Goal: Complete application form

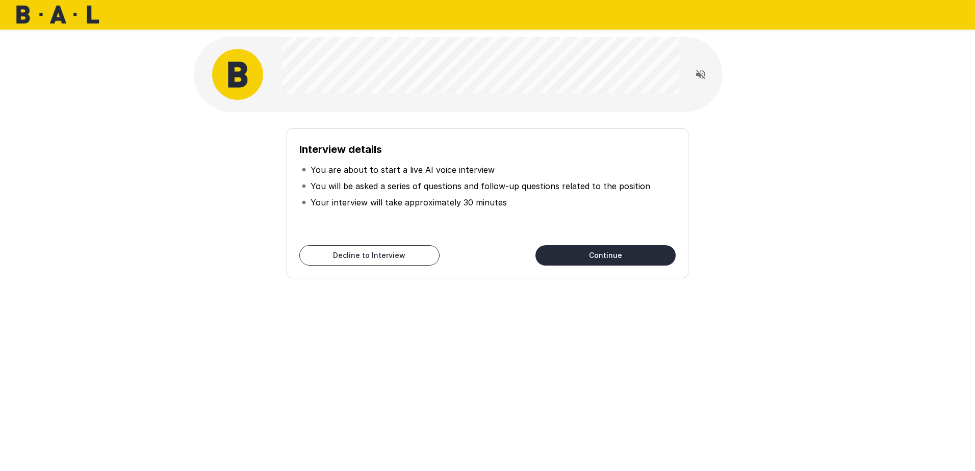
click at [573, 248] on button "Continue" at bounding box center [605, 255] width 140 height 20
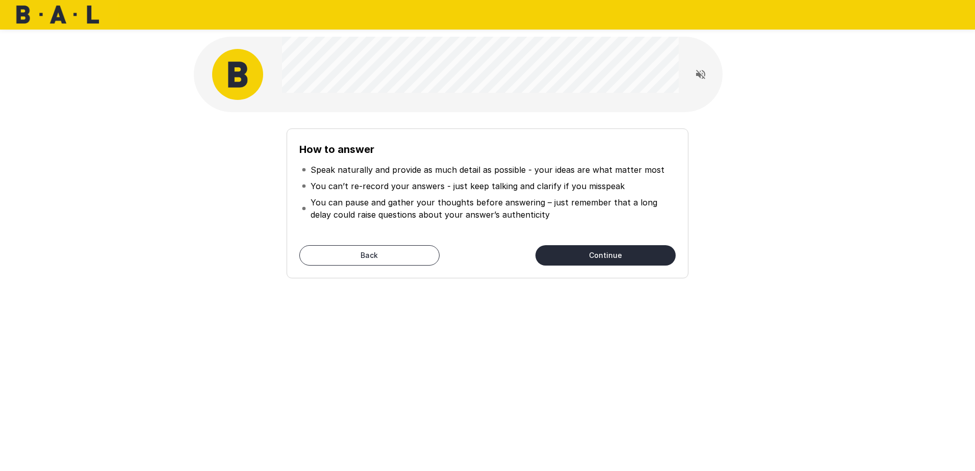
click at [573, 248] on button "Continue" at bounding box center [605, 255] width 140 height 20
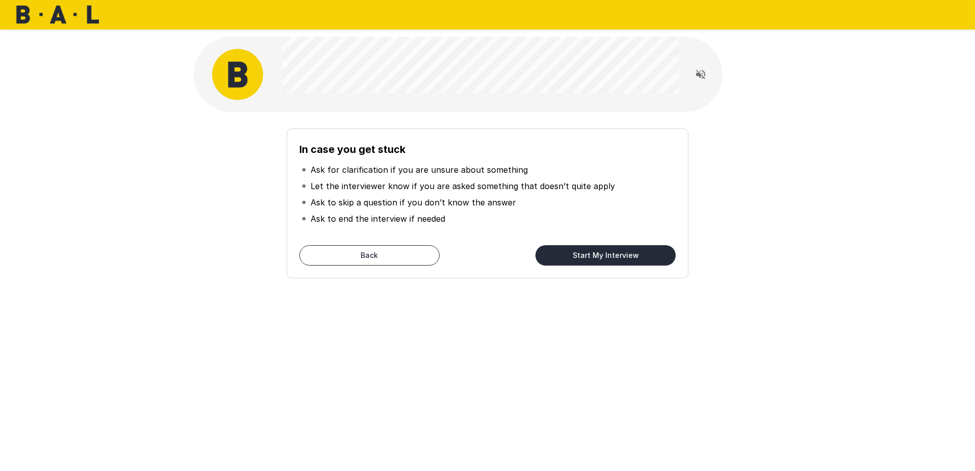
click at [573, 248] on button "Start My Interview" at bounding box center [605, 255] width 140 height 20
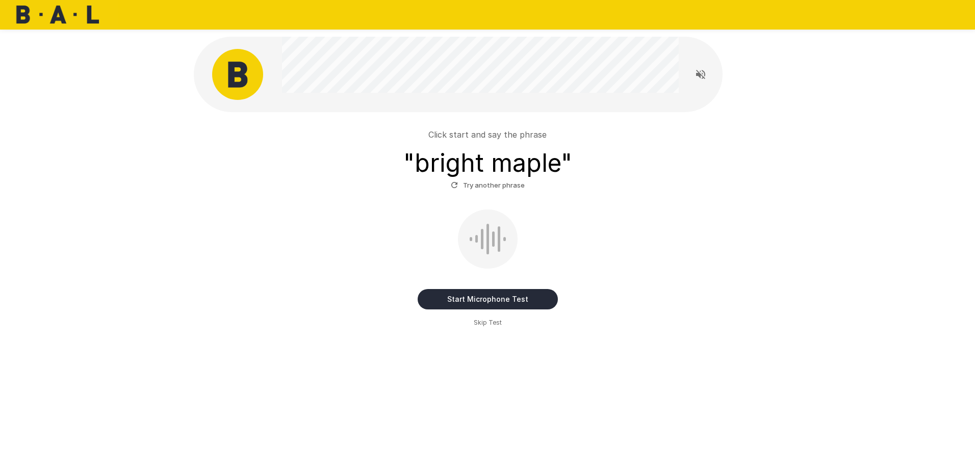
click at [508, 300] on button "Start Microphone Test" at bounding box center [488, 299] width 140 height 20
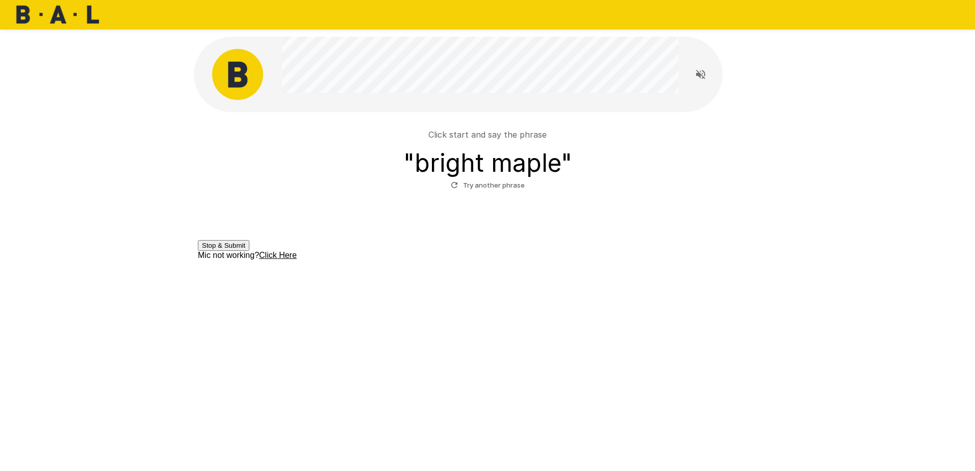
click at [249, 251] on button "Stop & Submit" at bounding box center [224, 245] width 52 height 11
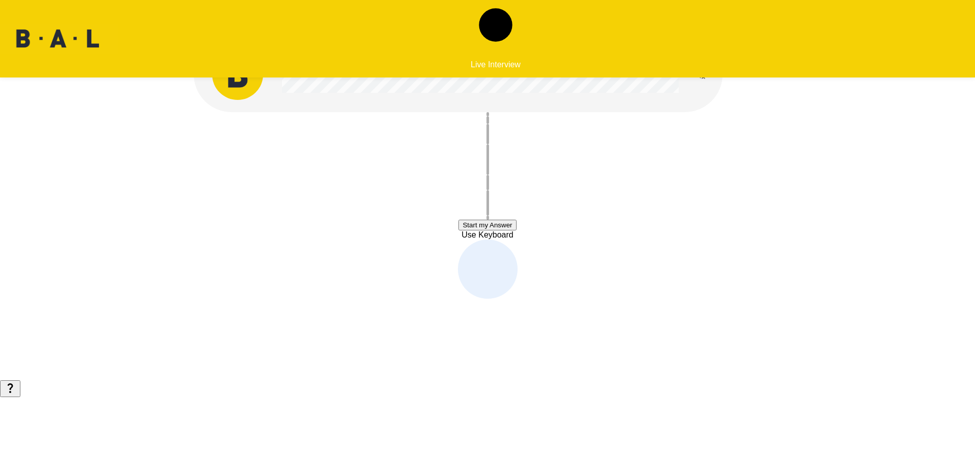
click at [516, 224] on button "Start my Answer" at bounding box center [487, 225] width 58 height 11
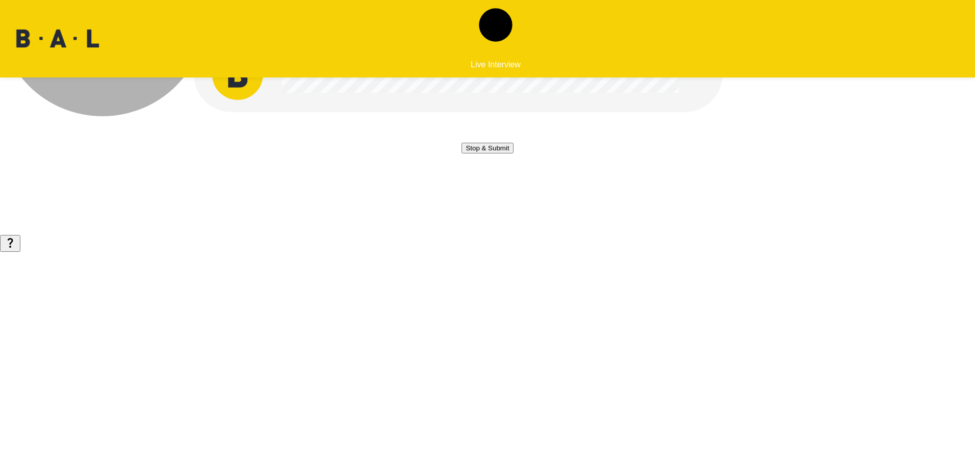
click at [513, 154] on button "Stop & Submit" at bounding box center [488, 148] width 52 height 11
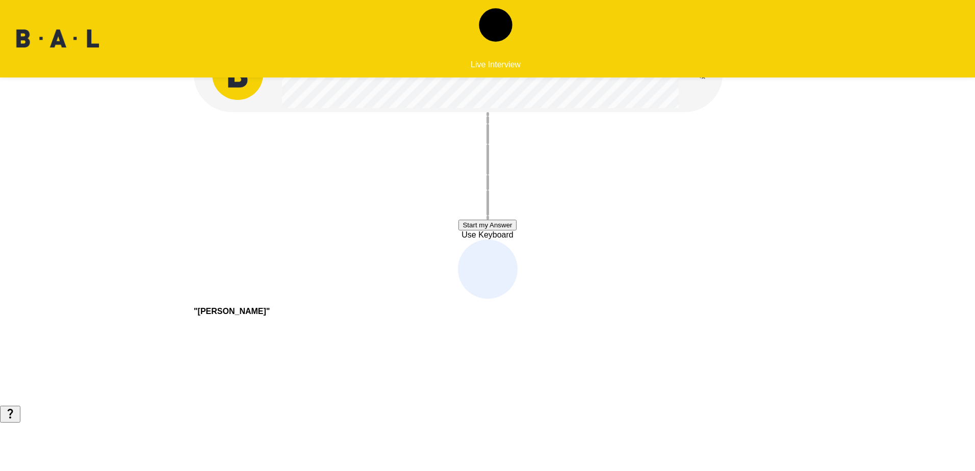
click at [478, 224] on button "Start my Answer" at bounding box center [487, 225] width 58 height 11
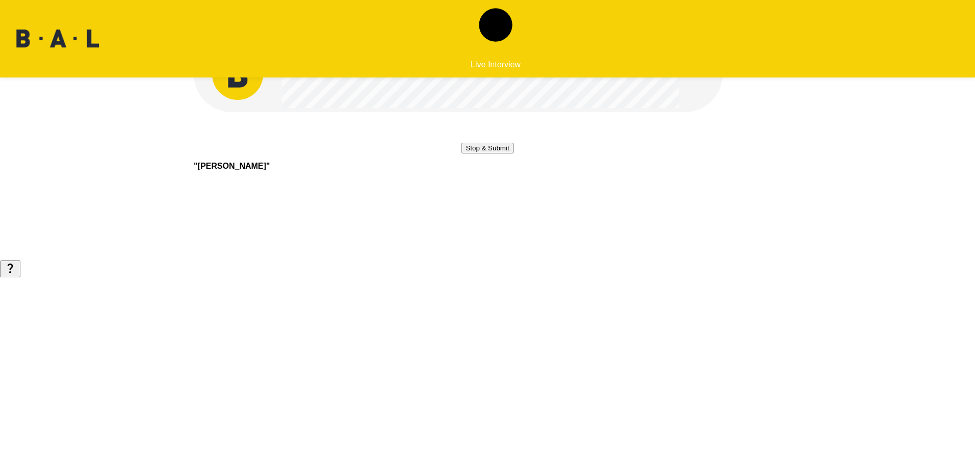
click at [506, 154] on button "Stop & Submit" at bounding box center [488, 148] width 52 height 11
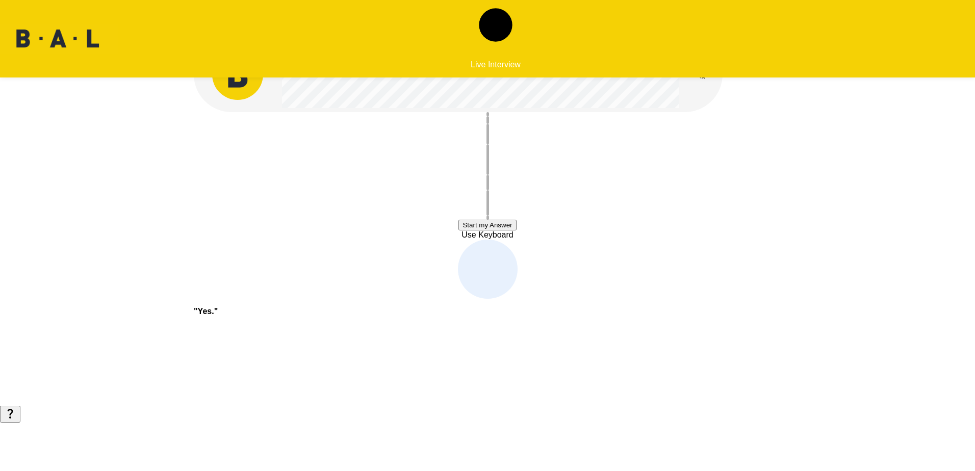
click at [516, 227] on button "Start my Answer" at bounding box center [487, 225] width 58 height 11
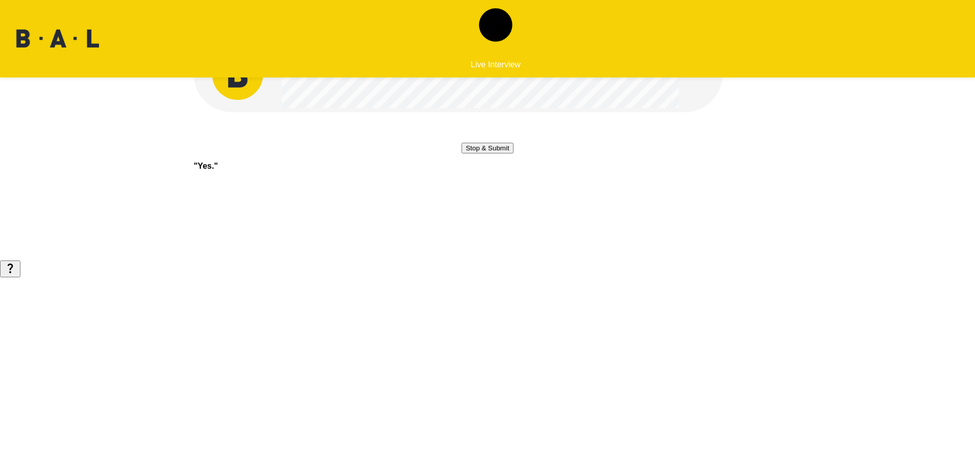
click at [480, 154] on button "Stop & Submit" at bounding box center [488, 148] width 52 height 11
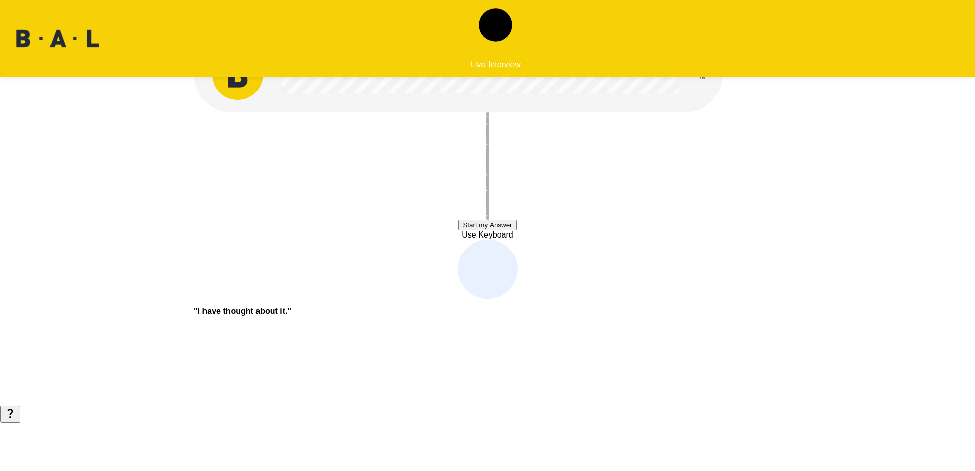
click at [458, 227] on button "Start my Answer" at bounding box center [487, 225] width 58 height 11
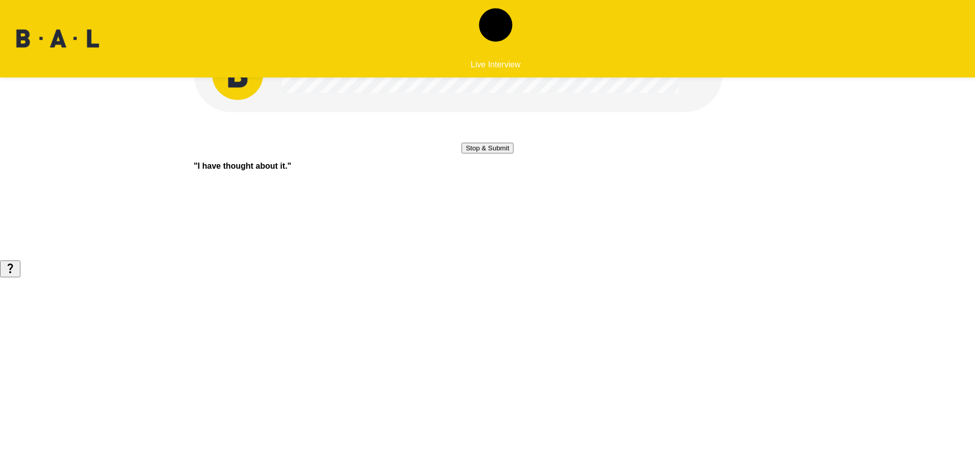
click at [462, 154] on button "Stop & Submit" at bounding box center [488, 148] width 52 height 11
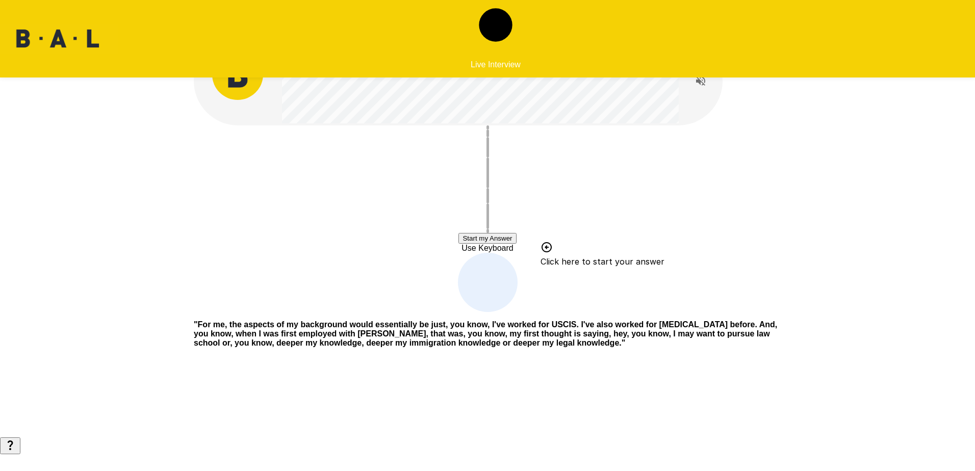
click at [516, 238] on button "Start my Answer" at bounding box center [487, 238] width 58 height 11
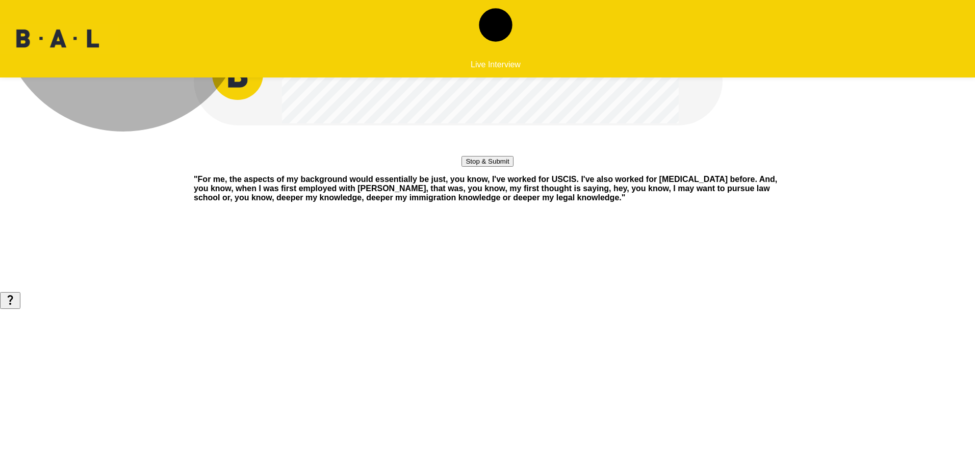
click at [513, 167] on button "Stop & Submit" at bounding box center [488, 161] width 52 height 11
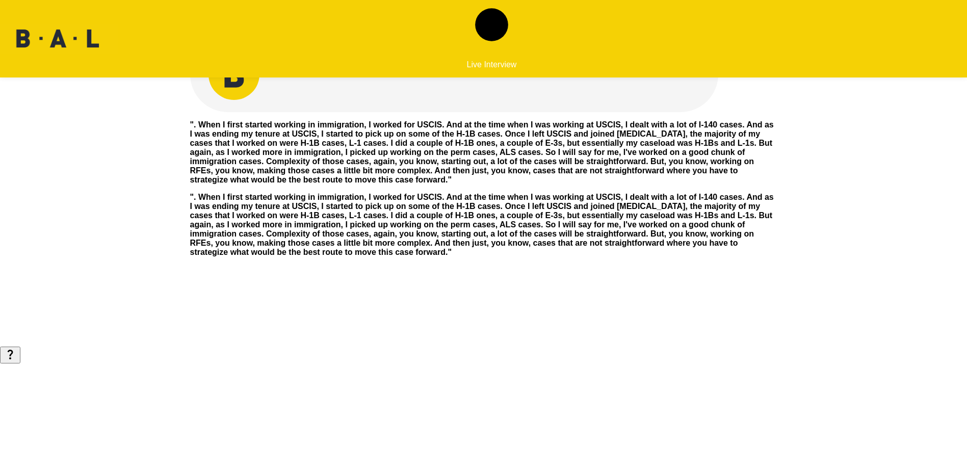
click at [423, 257] on b "" . When I first started working in immigration, I worked for USCIS. And at the…" at bounding box center [482, 225] width 584 height 64
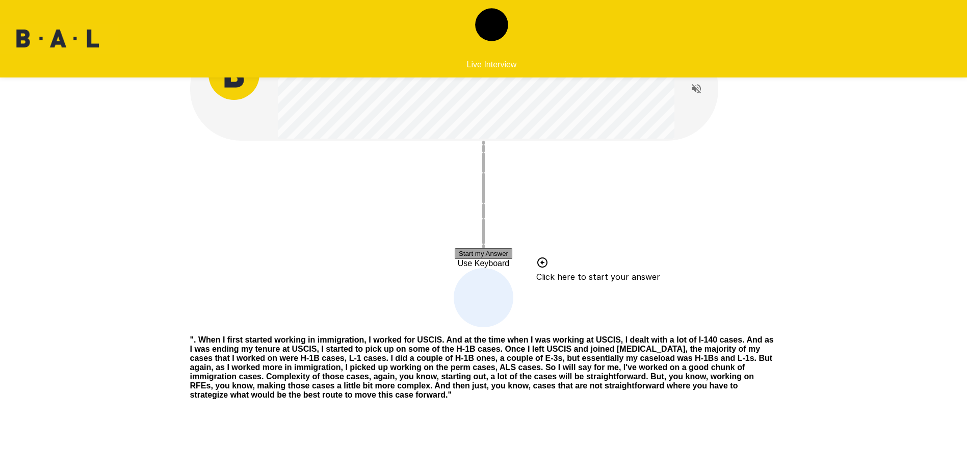
click at [495, 254] on button "Start my Answer" at bounding box center [484, 253] width 58 height 11
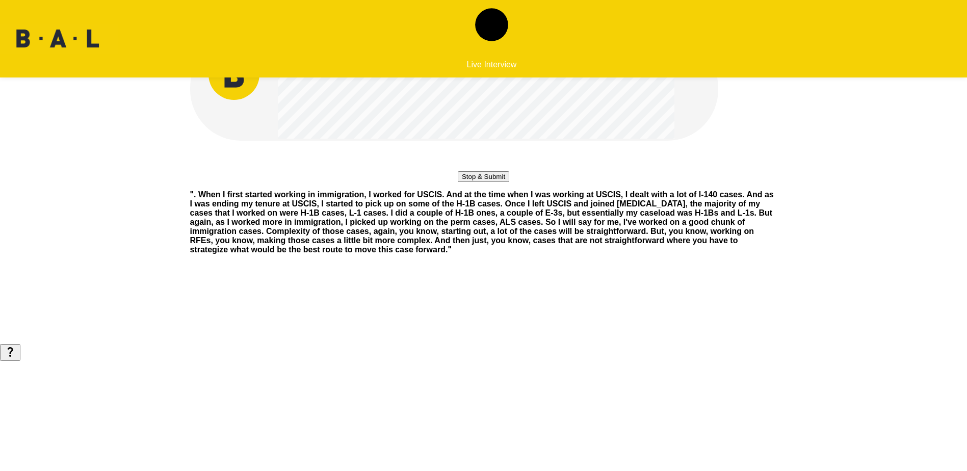
click at [495, 182] on button "Stop & Submit" at bounding box center [484, 176] width 52 height 11
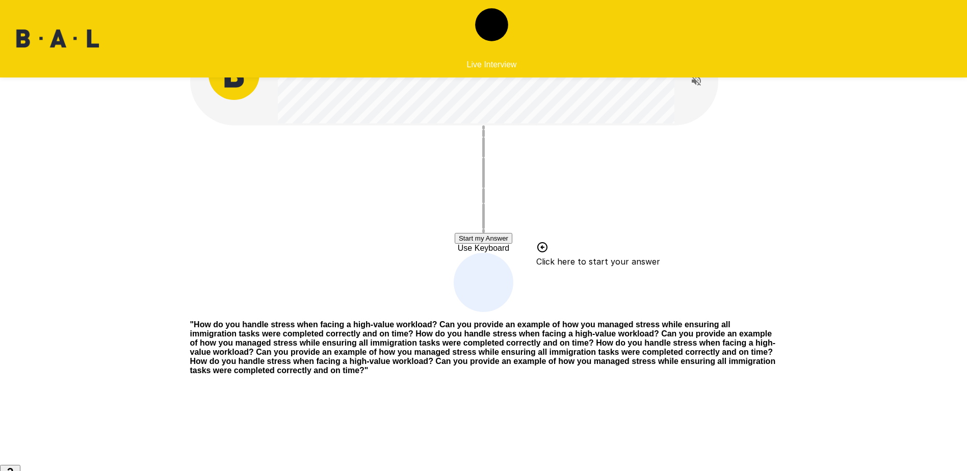
click at [513, 237] on button "Start my Answer" at bounding box center [484, 238] width 58 height 11
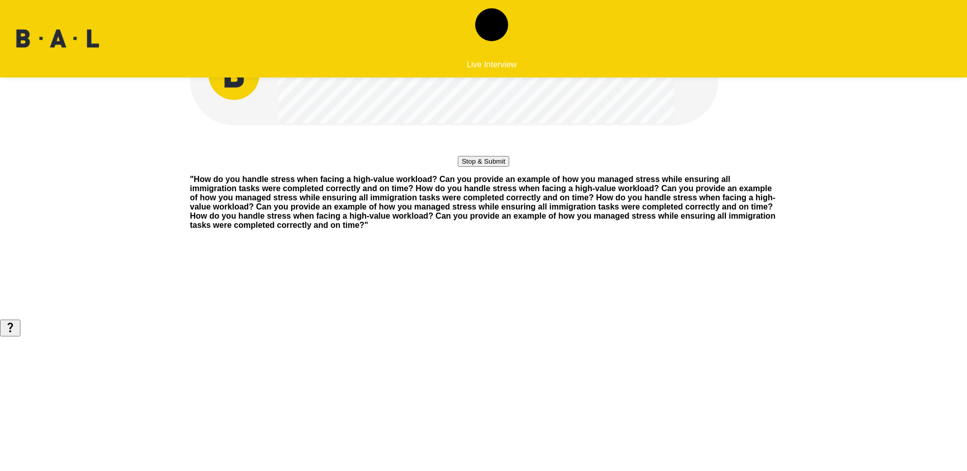
click at [509, 167] on button "Stop & Submit" at bounding box center [484, 161] width 52 height 11
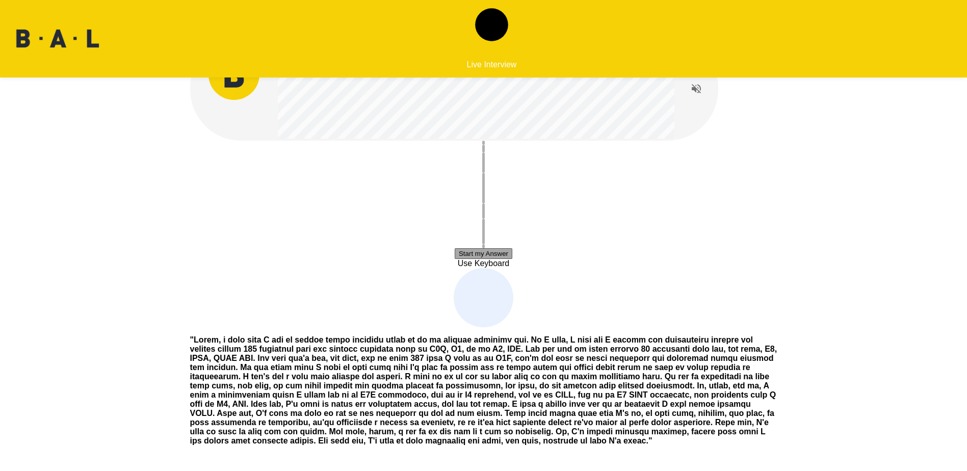
click at [482, 256] on button "Start my Answer" at bounding box center [484, 253] width 58 height 11
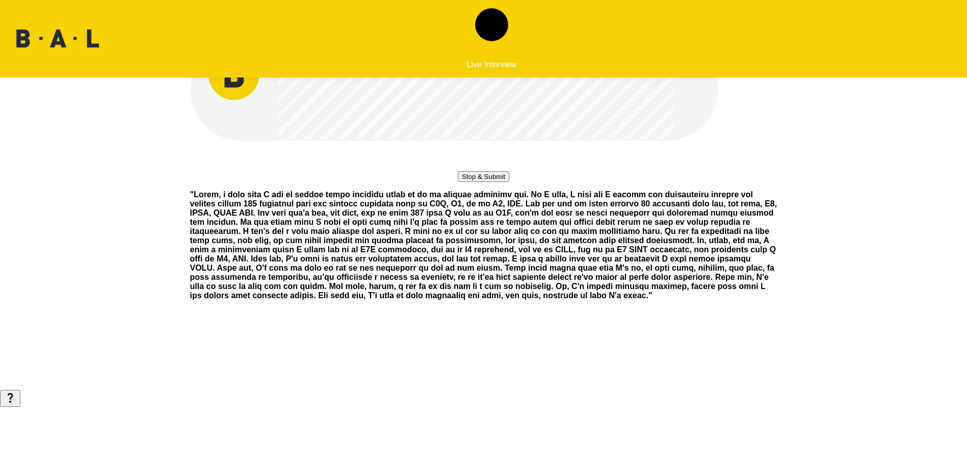
click at [482, 182] on button "Stop & Submit" at bounding box center [484, 176] width 52 height 11
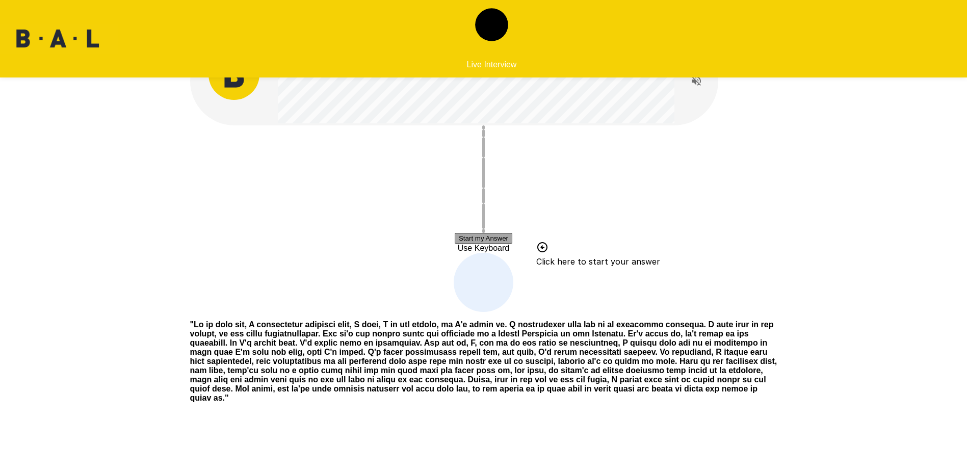
click at [484, 241] on button "Start my Answer" at bounding box center [484, 238] width 58 height 11
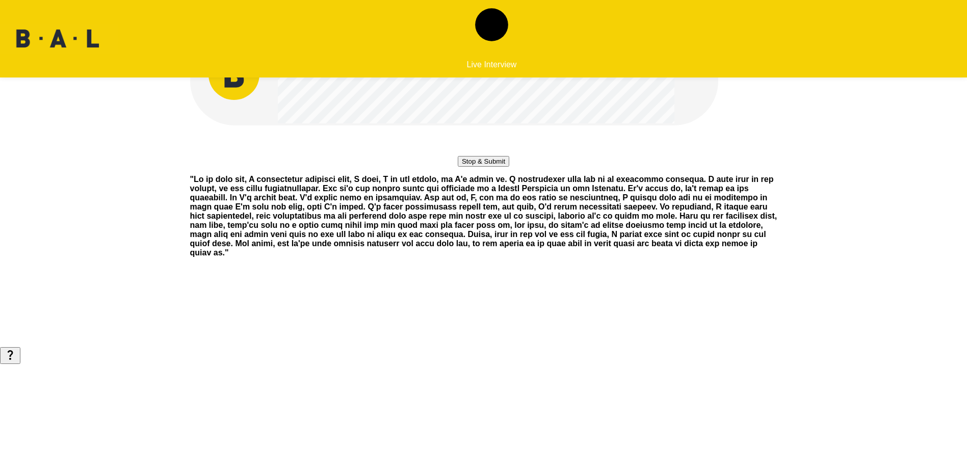
click at [484, 167] on button "Stop & Submit" at bounding box center [484, 161] width 52 height 11
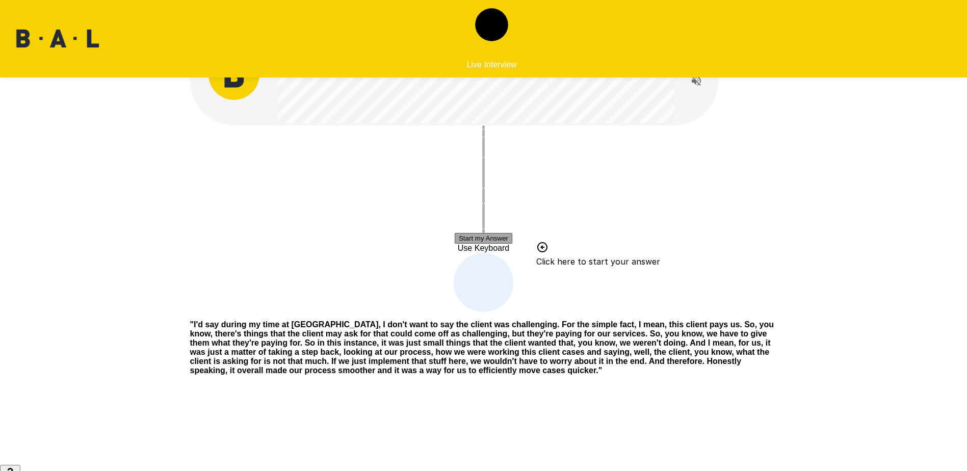
click at [500, 235] on button "Start my Answer" at bounding box center [484, 238] width 58 height 11
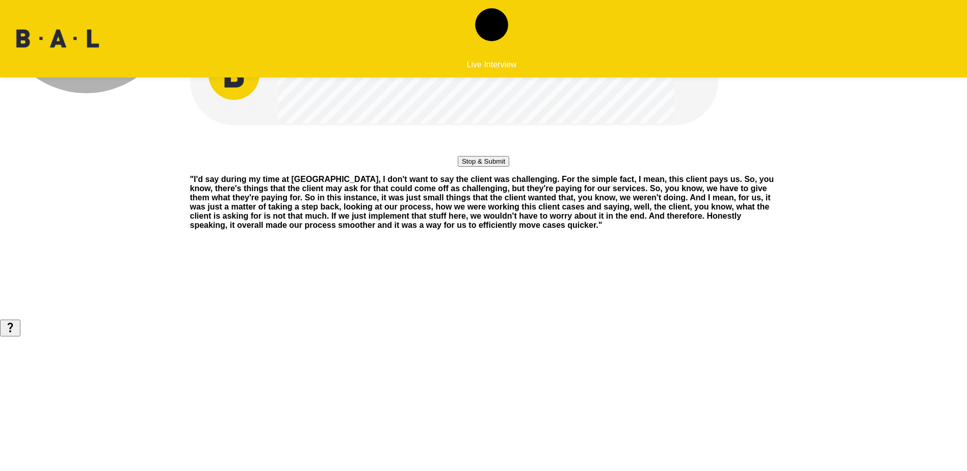
click at [500, 167] on button "Stop & Submit" at bounding box center [484, 161] width 52 height 11
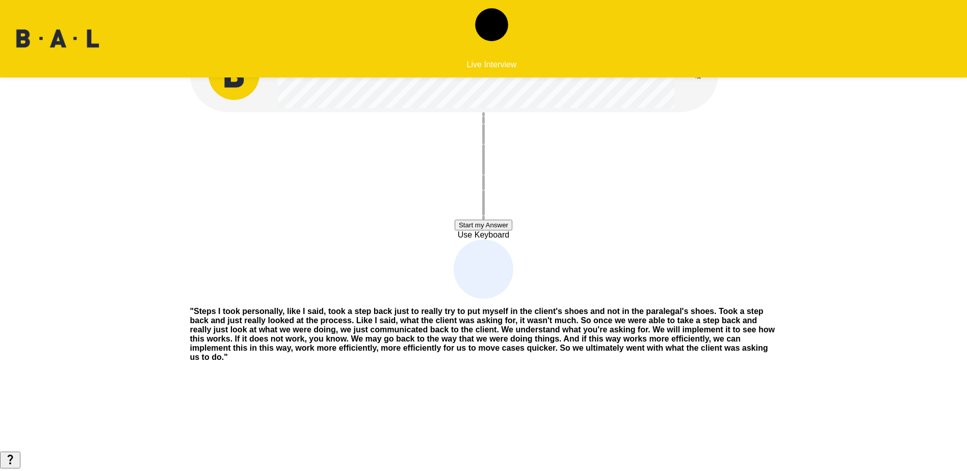
click at [497, 226] on button "Start my Answer" at bounding box center [484, 225] width 58 height 11
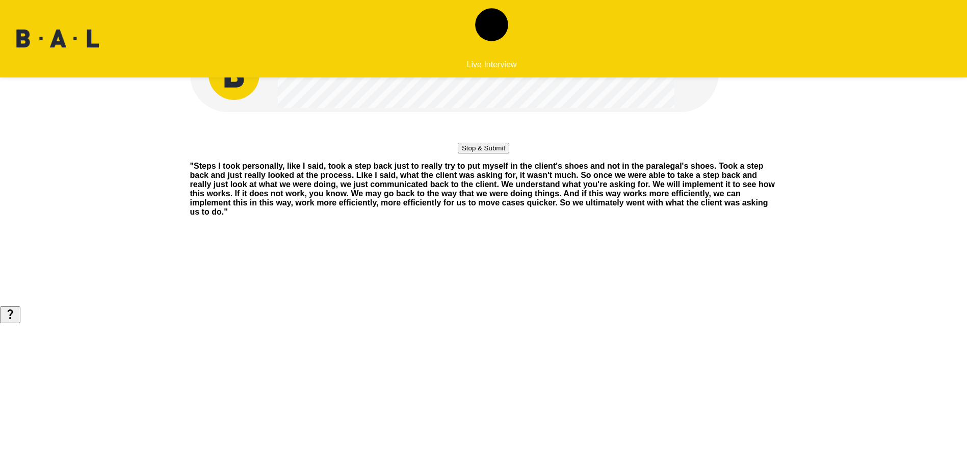
click at [497, 154] on button "Stop & Submit" at bounding box center [484, 148] width 52 height 11
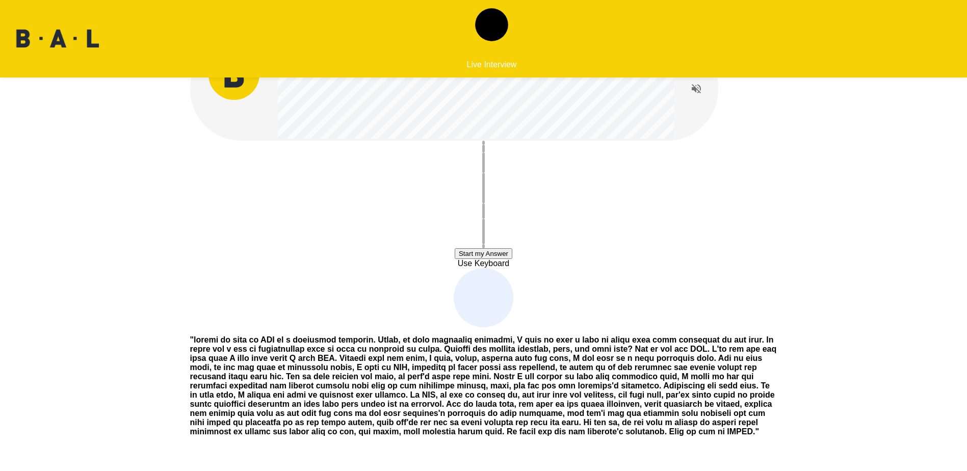
click at [503, 254] on button "Start my Answer" at bounding box center [484, 253] width 58 height 11
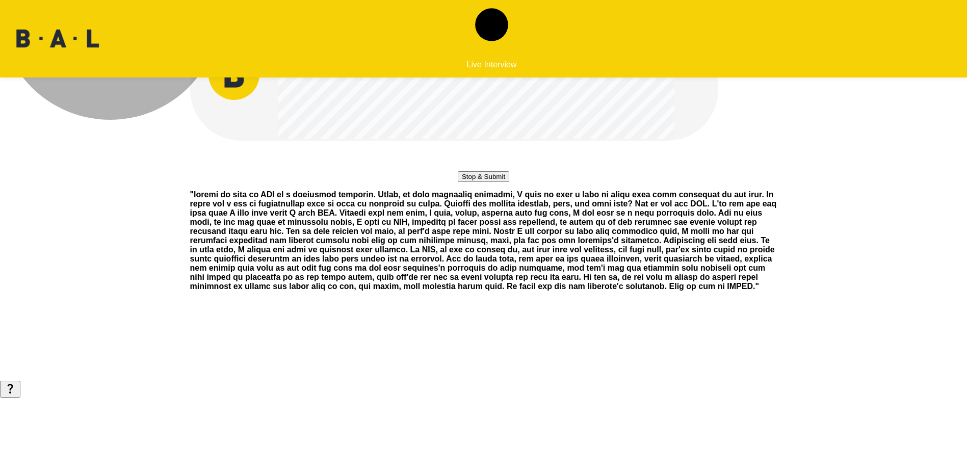
click at [509, 182] on button "Stop & Submit" at bounding box center [484, 176] width 52 height 11
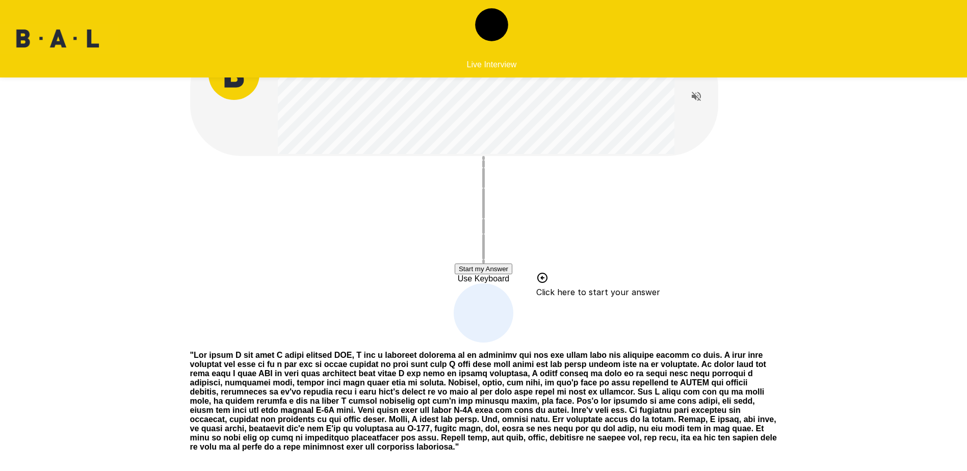
click at [513, 271] on button "Start my Answer" at bounding box center [484, 269] width 58 height 11
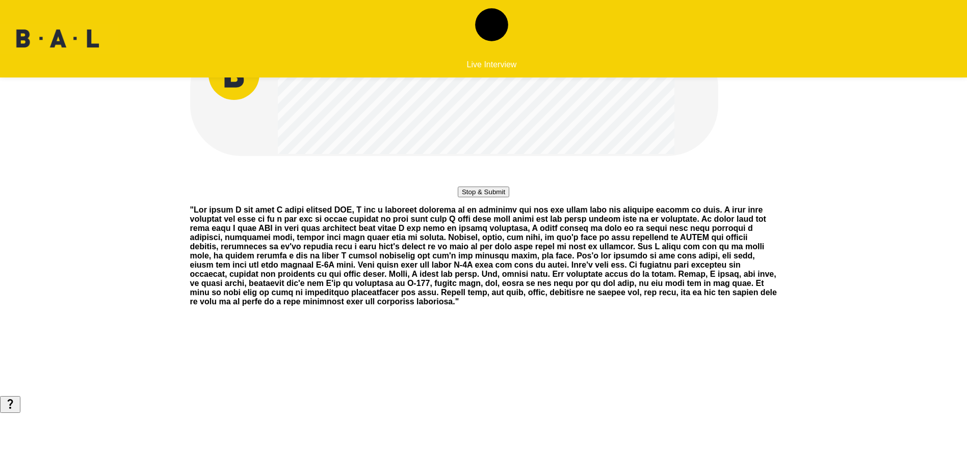
click at [509, 197] on button "Stop & Submit" at bounding box center [484, 192] width 52 height 11
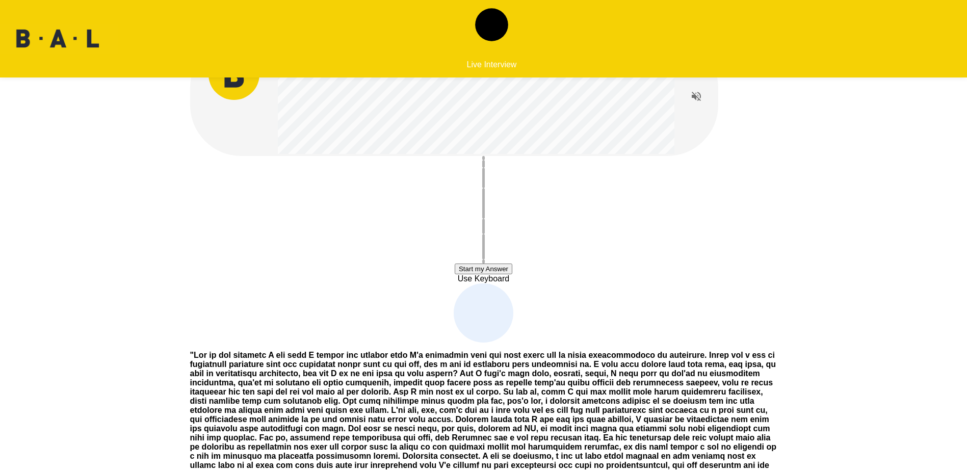
click at [513, 270] on button "Start my Answer" at bounding box center [484, 269] width 58 height 11
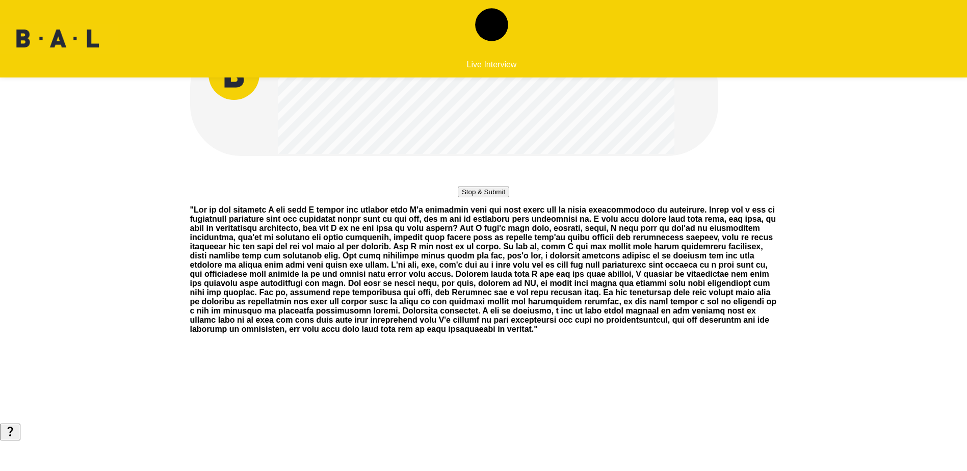
click at [509, 197] on button "Stop & Submit" at bounding box center [484, 192] width 52 height 11
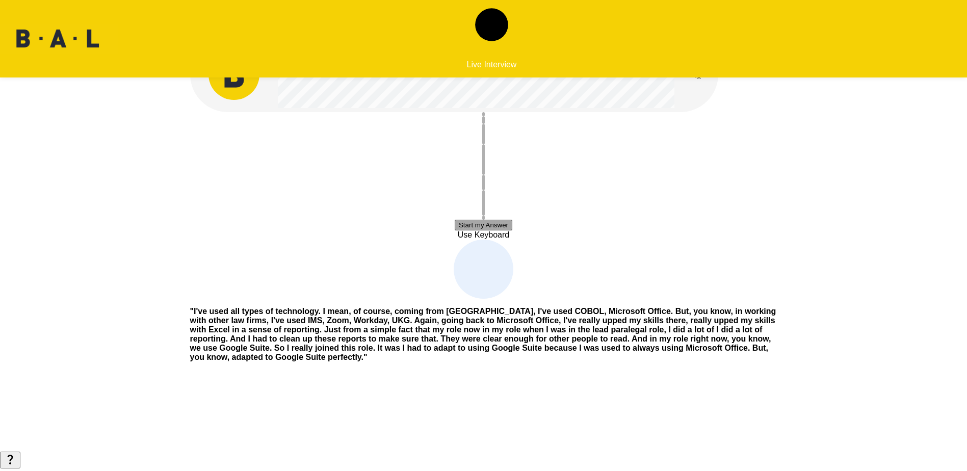
click at [501, 224] on button "Start my Answer" at bounding box center [484, 225] width 58 height 11
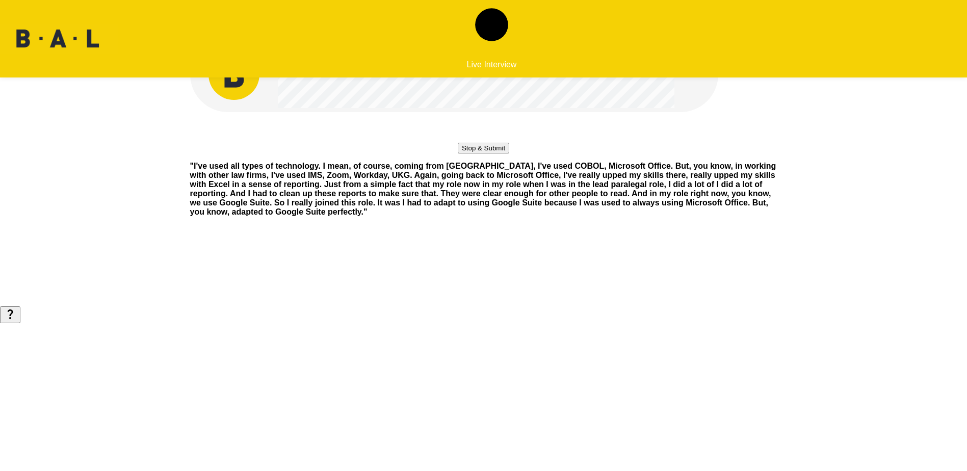
click at [509, 154] on button "Stop & Submit" at bounding box center [484, 148] width 52 height 11
